Goal: Communication & Community: Answer question/provide support

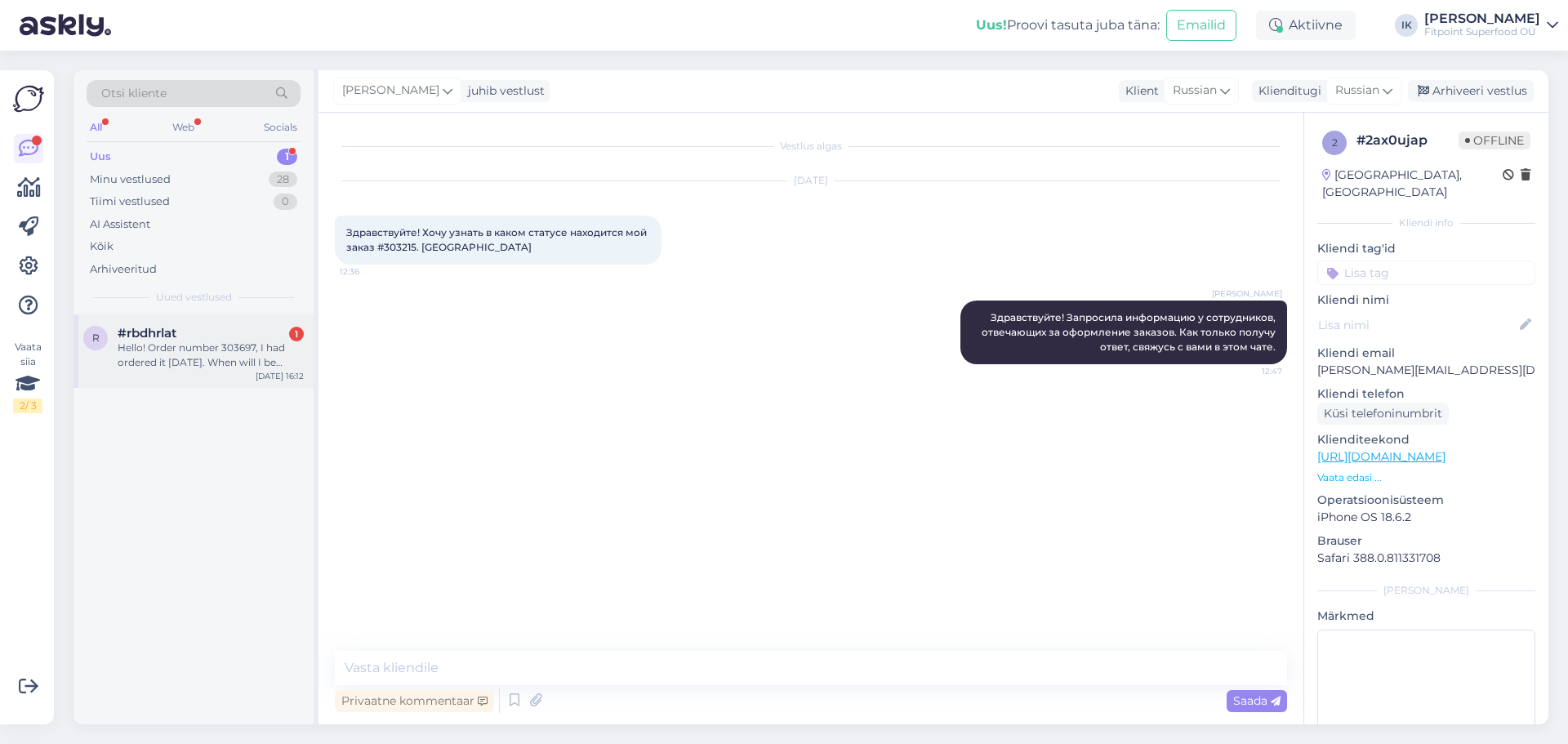
click at [214, 347] on div "Hello! Order number 303697, I had ordered it [DATE]. When will I be recieving i…" at bounding box center [210, 355] width 186 height 29
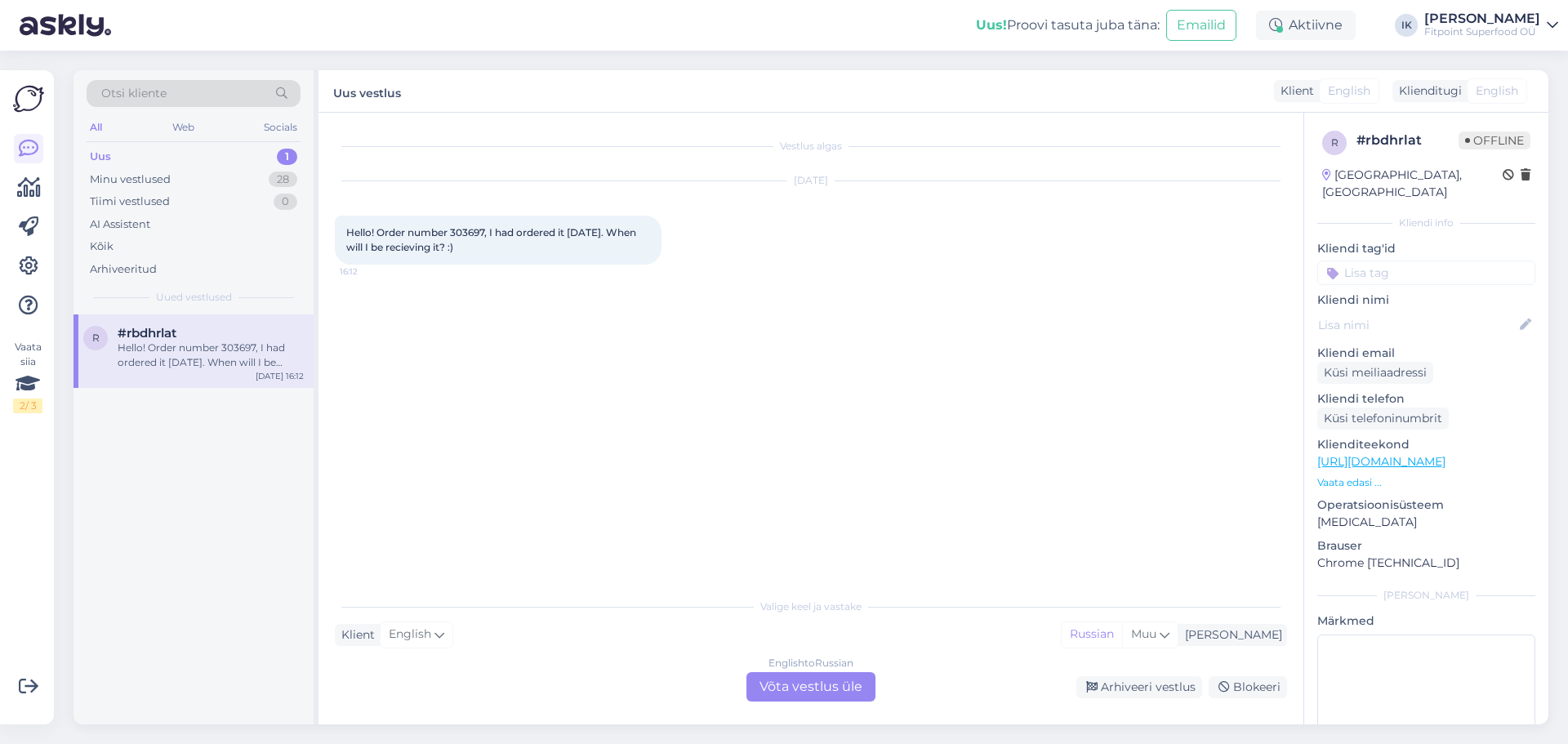
click at [810, 671] on div "Valige keel ja vastake Klient English Mina Russian Muu English to Russian Võta …" at bounding box center [810, 644] width 952 height 111
click at [822, 682] on div "English to Russian Võta vestlus üle" at bounding box center [810, 686] width 129 height 29
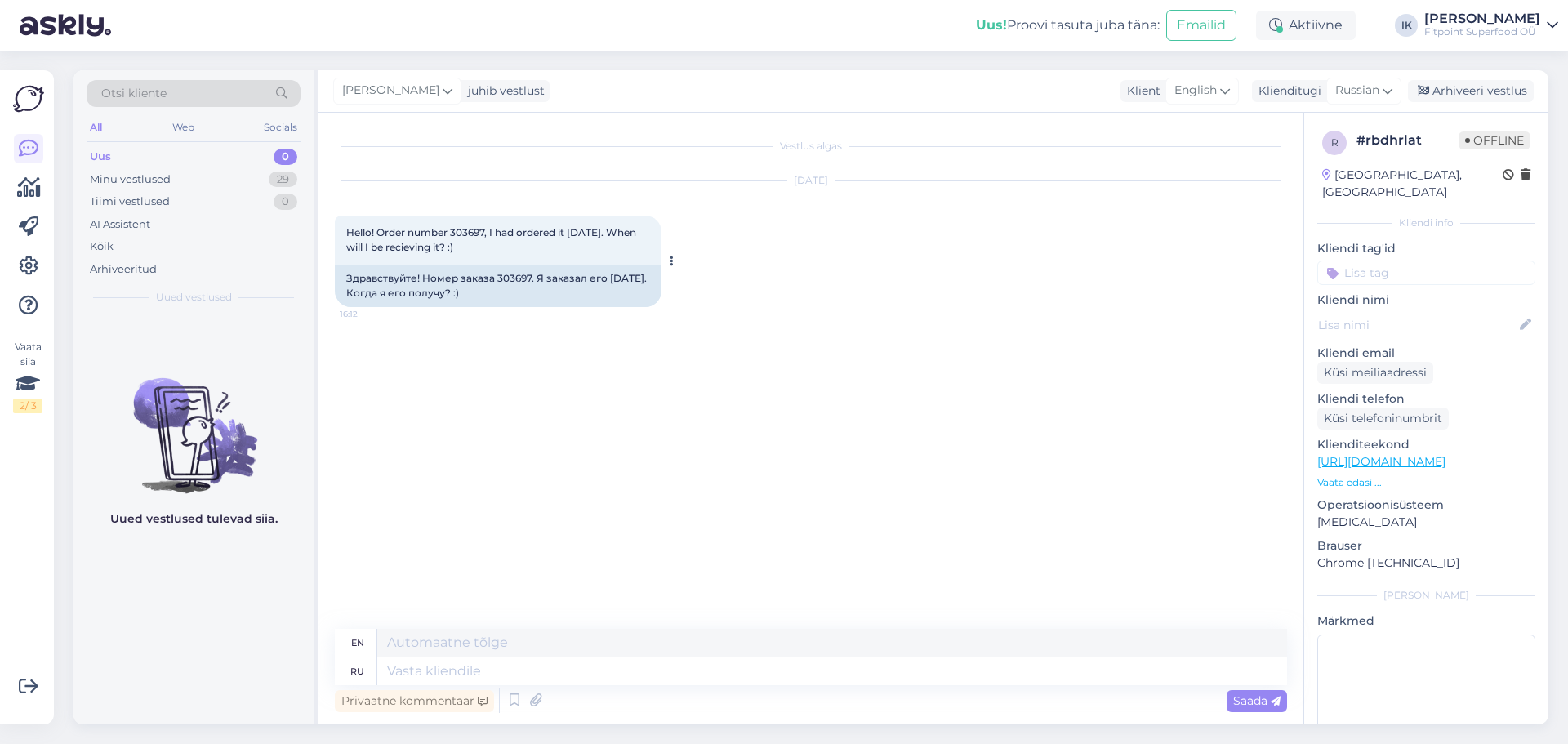
click at [472, 225] on div "Hello! Order number 303697, I had ordered it [DATE]. When will I be recieving i…" at bounding box center [498, 240] width 326 height 49
copy span "303697"
drag, startPoint x: 492, startPoint y: 294, endPoint x: 344, endPoint y: 275, distance: 149.2
click at [344, 275] on div "Здравствуйте! Номер заказа 303697. Я заказал его [DATE]. Когда я его получу? :)" at bounding box center [498, 285] width 326 height 43
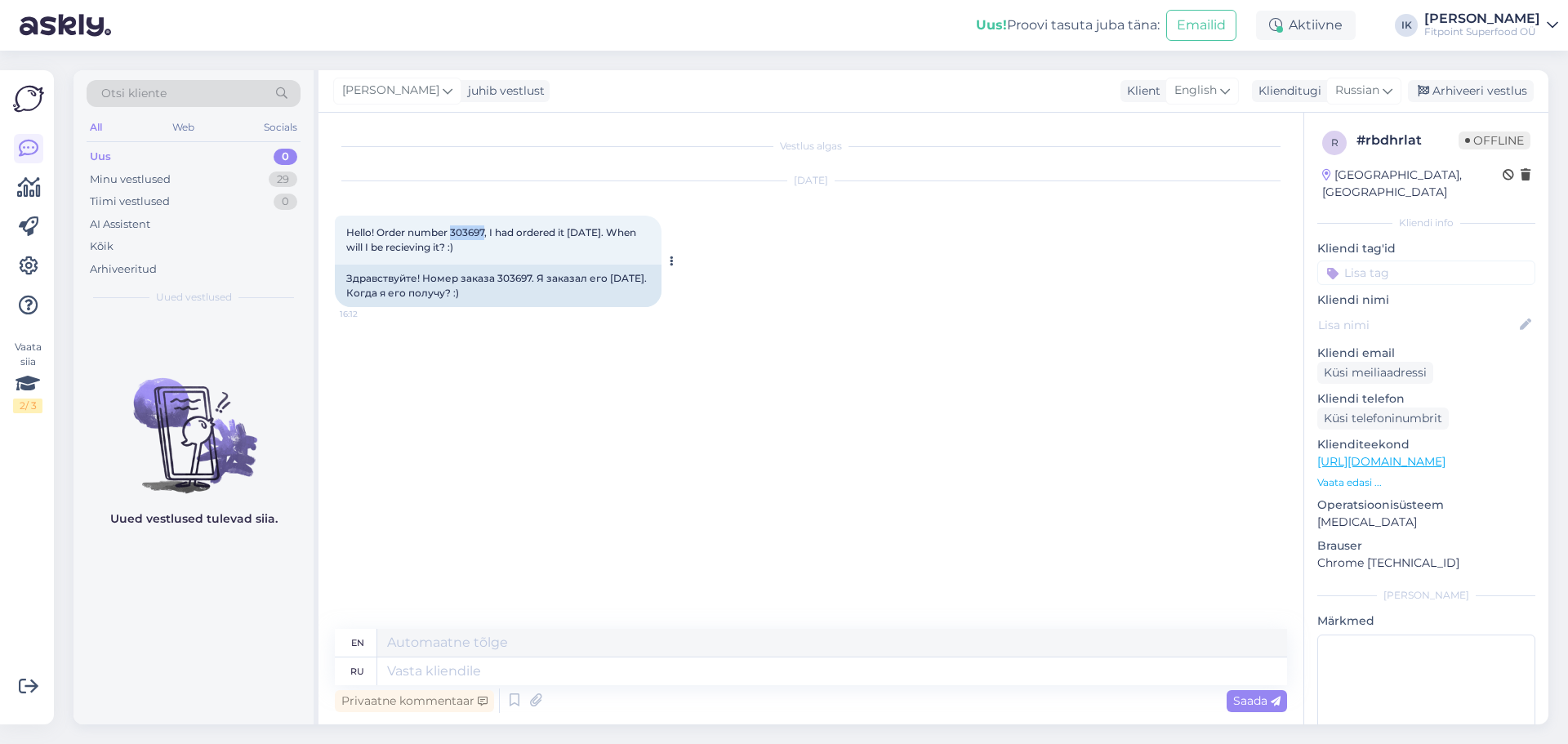
copy div "Здравствуйте! Номер заказа 303697. Я заказал его [DATE]. Когда я его получу? :)"
click at [745, 683] on textarea at bounding box center [832, 671] width 910 height 28
paste textarea "Здравствуйте! Ваш заказ №303697 действительно немного задержался, так как мы ож…"
type textarea "Здравствуйте! Ваш заказ №303697 действительно немного задержался, так как мы ож…"
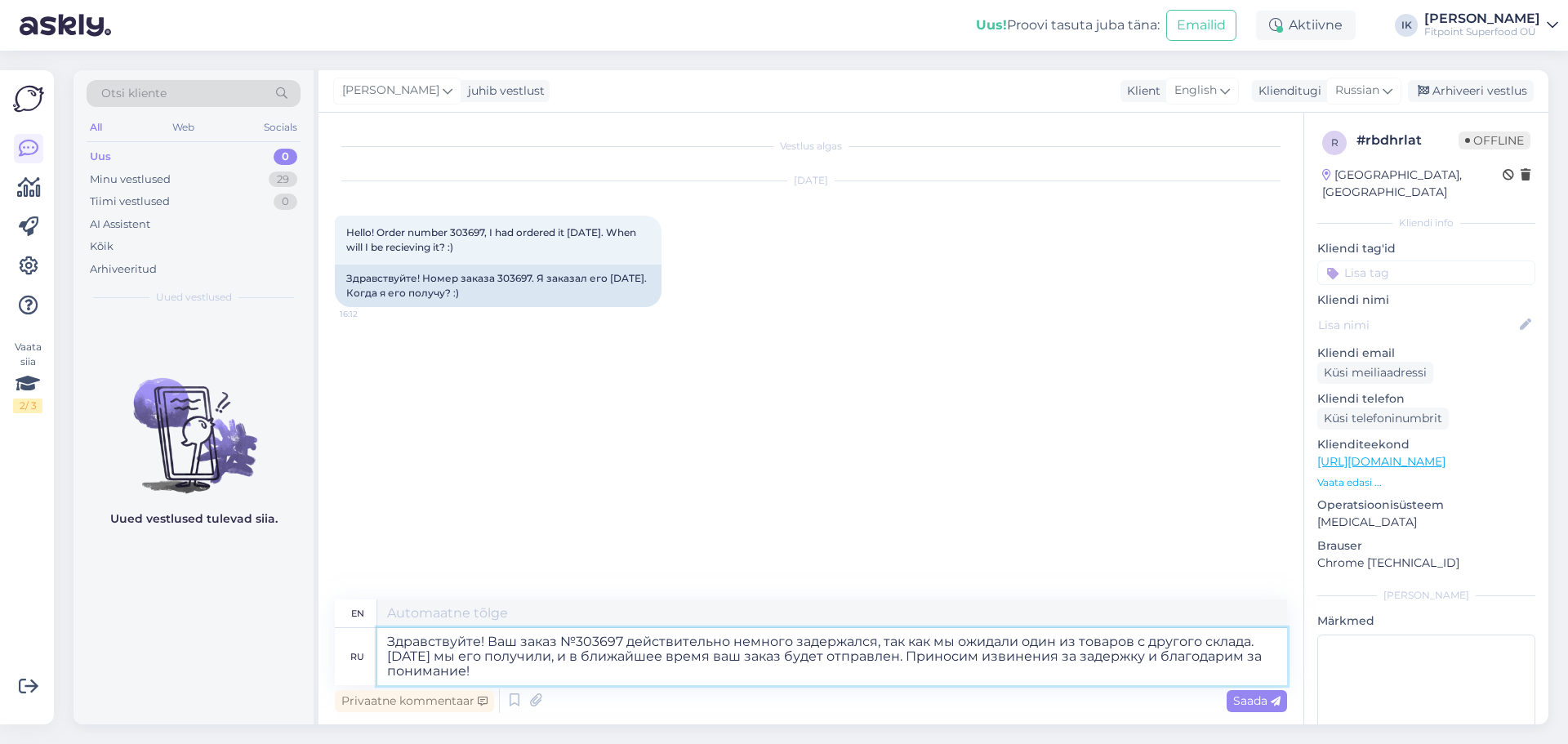
type textarea "Hello! Your order #303697 was indeed slightly delayed because we were expecting…"
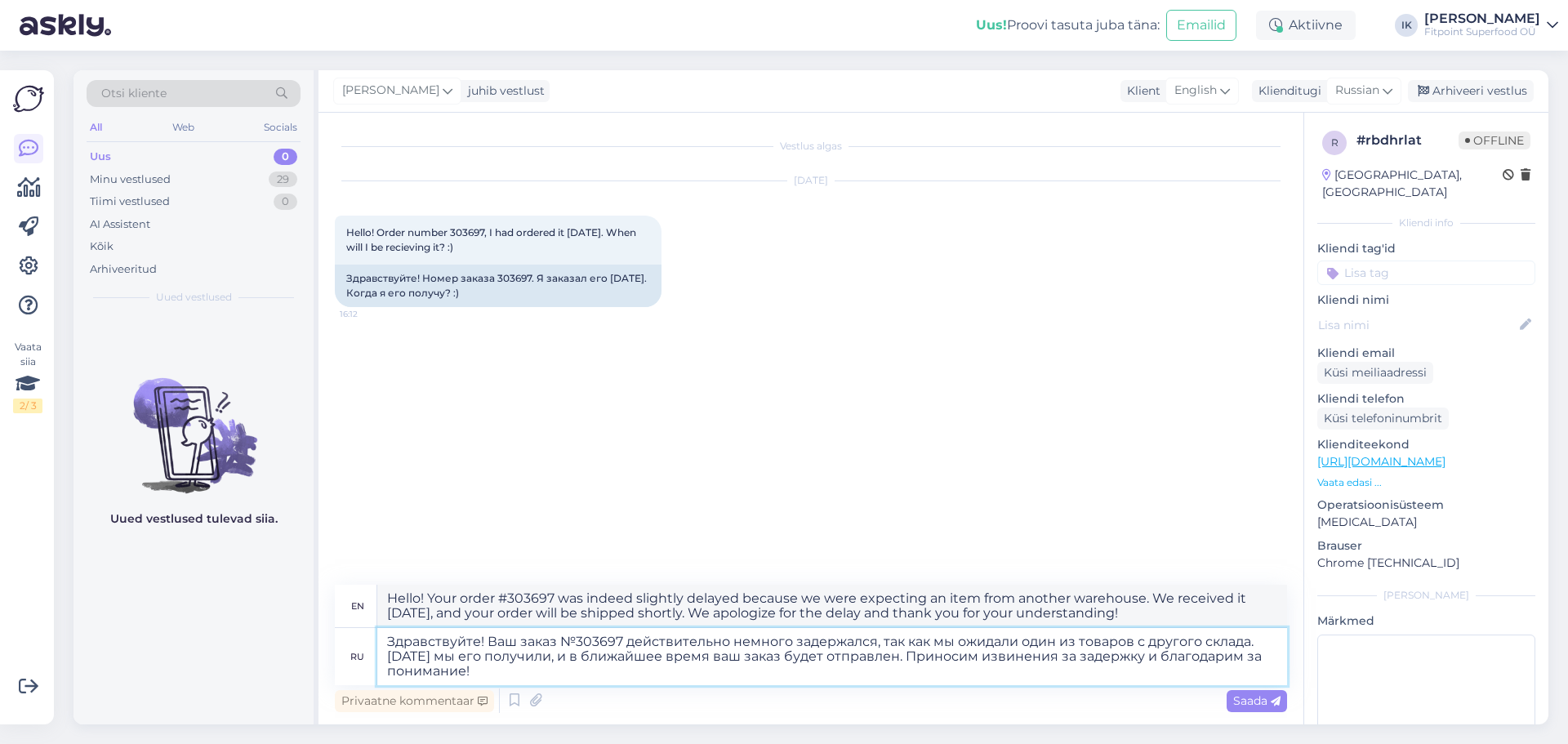
drag, startPoint x: 621, startPoint y: 639, endPoint x: 557, endPoint y: 637, distance: 64.0
click at [557, 637] on textarea "Здравствуйте! Ваш заказ №303697 действительно немного задержался, так как мы ож…" at bounding box center [832, 656] width 910 height 57
type textarea "Здравствуйте! Ваш заказ действительно немного задержался, так как мы ожидали од…"
type textarea "Hello! Your order was indeed slightly delayed because we were expecting an item…"
click at [852, 688] on div "Privaatne kommentaar Saada" at bounding box center [810, 701] width 952 height 31
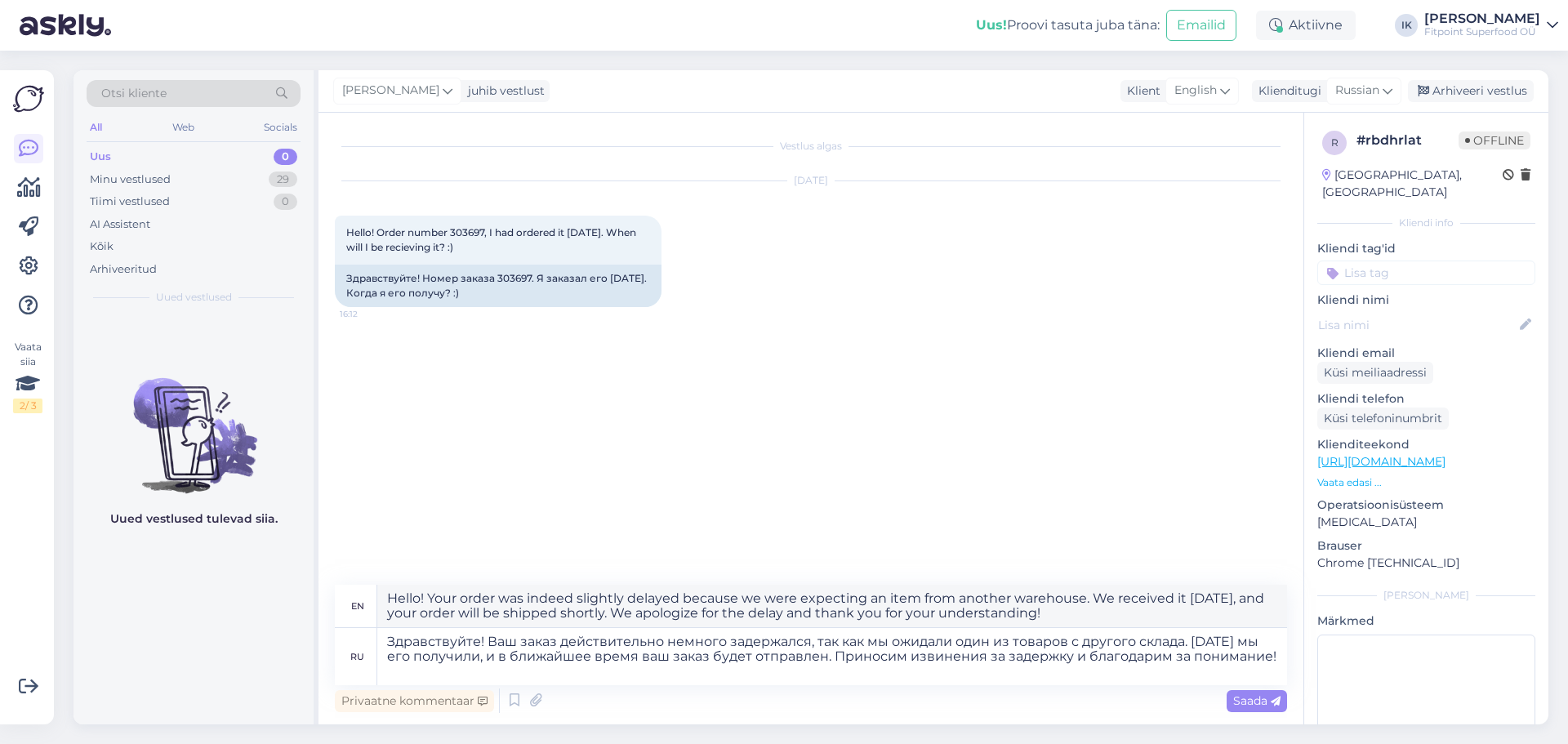
click at [640, 685] on div "Privaatne kommentaar Saada" at bounding box center [810, 701] width 952 height 31
drag, startPoint x: 671, startPoint y: 673, endPoint x: 963, endPoint y: 679, distance: 292.1
click at [672, 673] on textarea "Здравствуйте! Ваш заказ действительно немного задержался, так как мы ожидали од…" at bounding box center [832, 656] width 910 height 57
click at [1266, 693] on span "Saada" at bounding box center [1256, 701] width 47 height 14
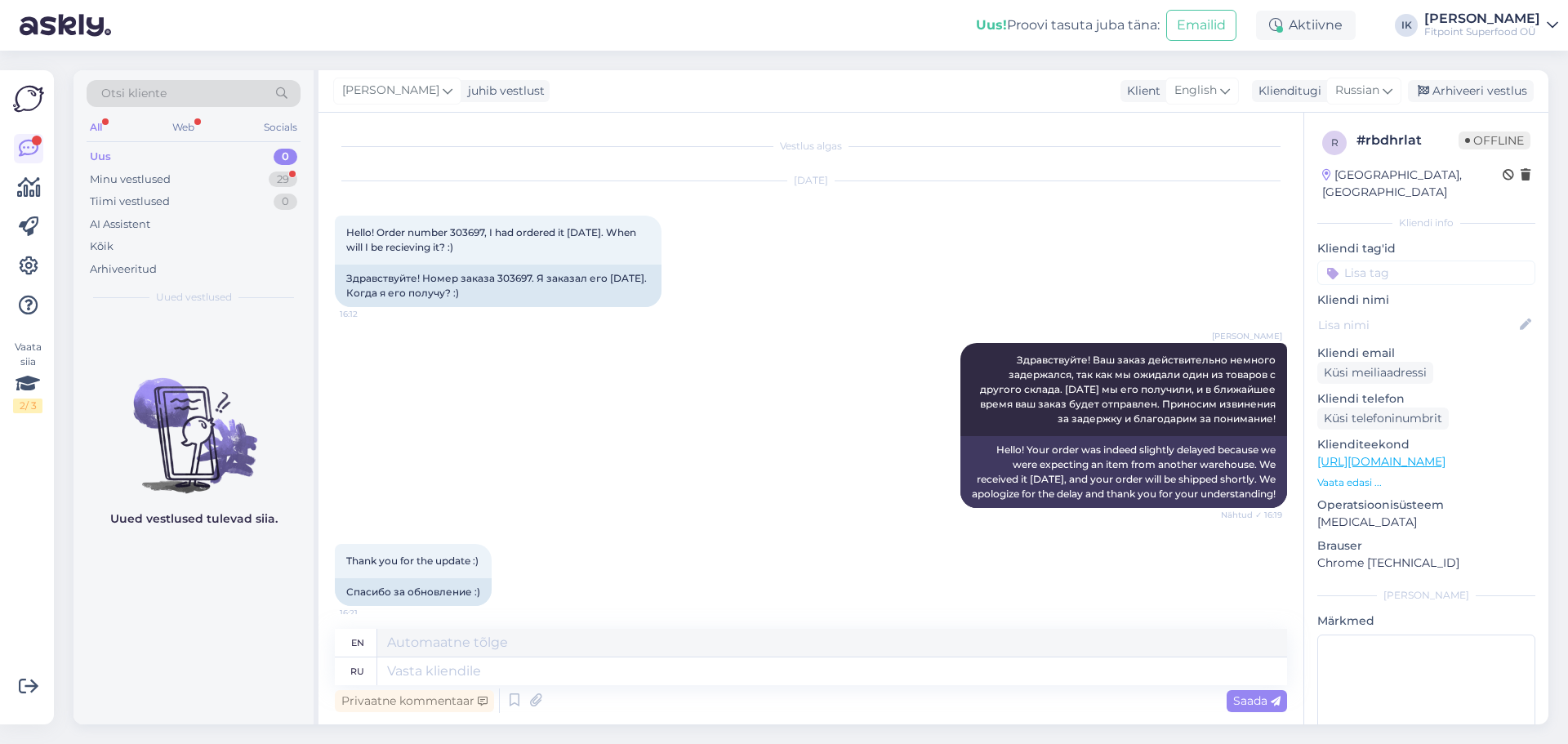
scroll to position [24, 0]
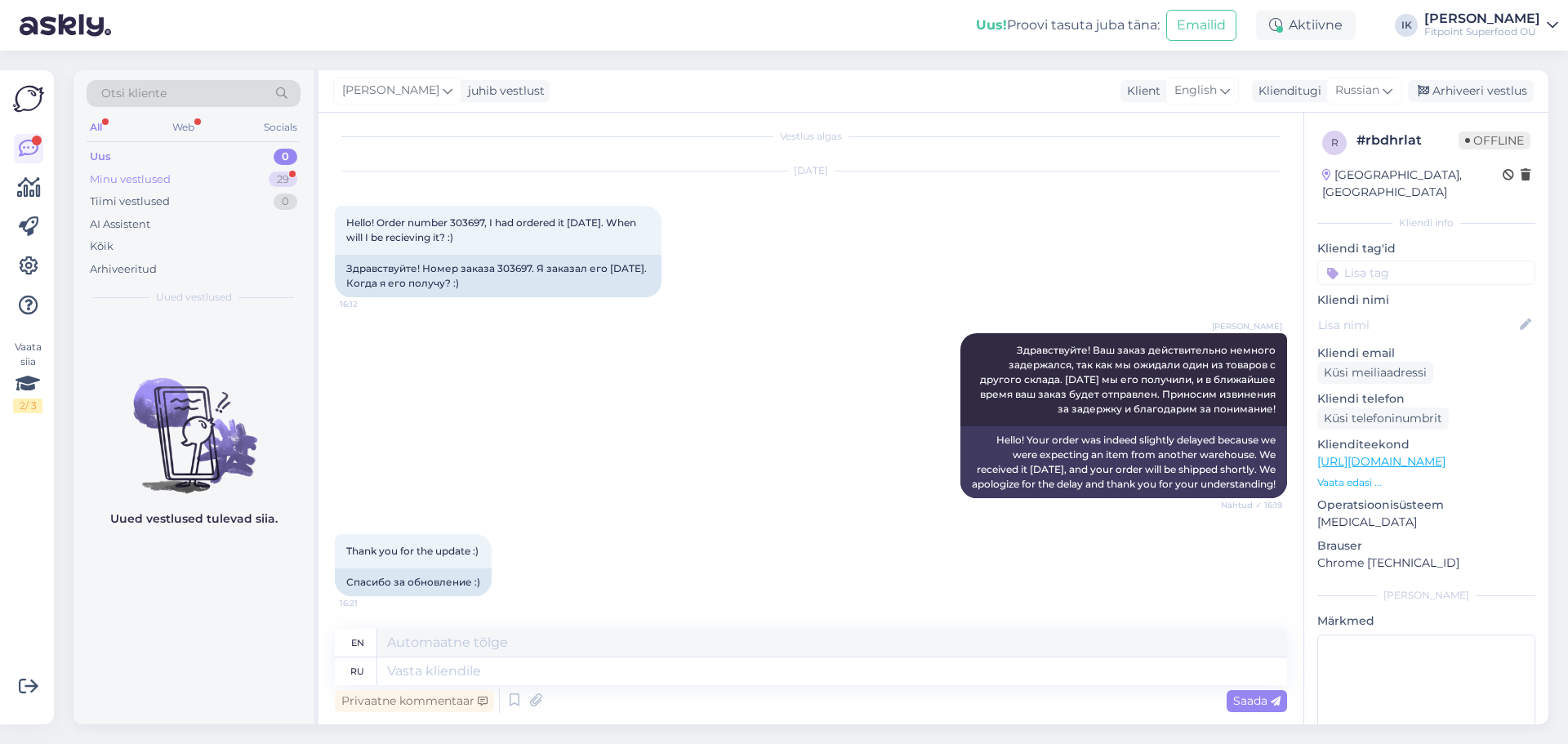
click at [289, 179] on div "29" at bounding box center [283, 179] width 29 height 16
